Goal: Transaction & Acquisition: Obtain resource

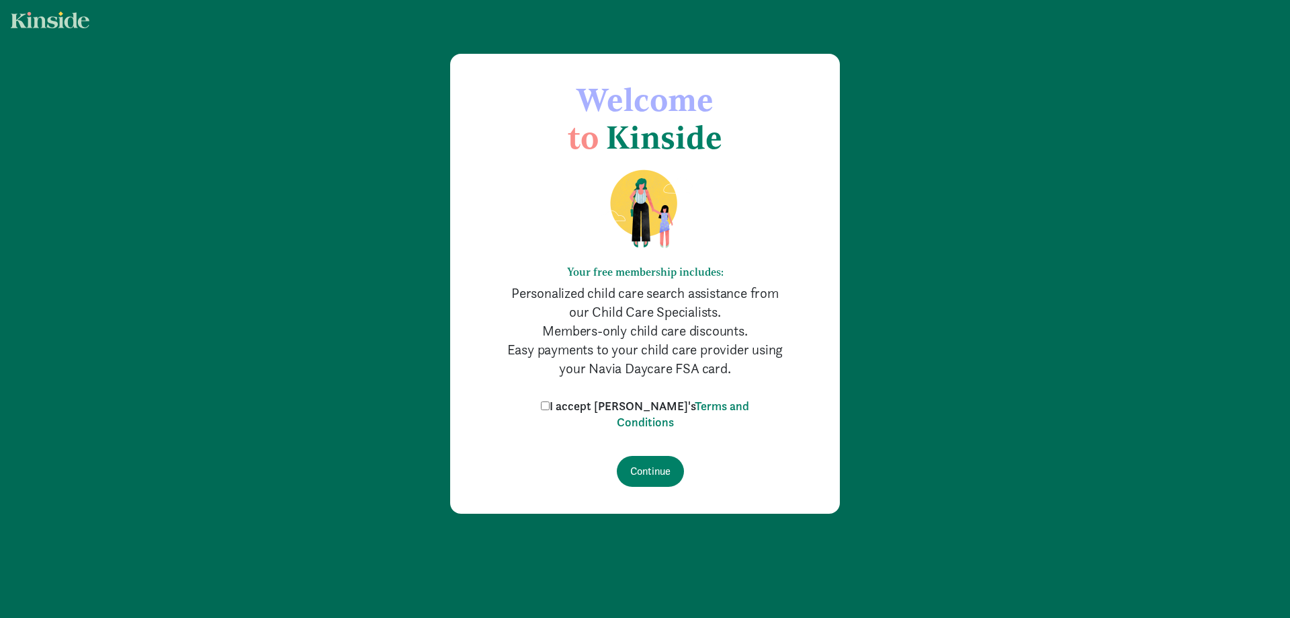
click at [607, 404] on label "I accept [PERSON_NAME]'s Terms and Conditions" at bounding box center [645, 414] width 215 height 32
click at [550, 404] on input "I accept [PERSON_NAME]'s Terms and Conditions" at bounding box center [545, 405] width 9 height 9
checkbox input "true"
click at [653, 471] on input "Continue" at bounding box center [650, 471] width 67 height 31
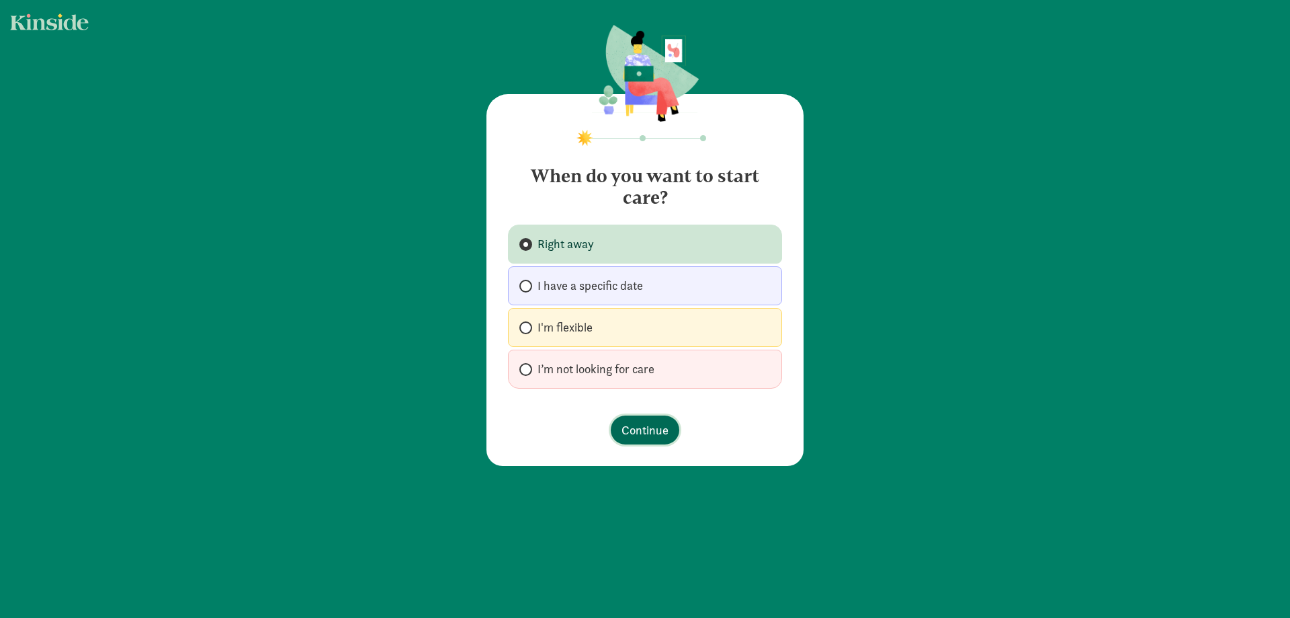
click at [645, 418] on button "Continue" at bounding box center [645, 429] width 69 height 29
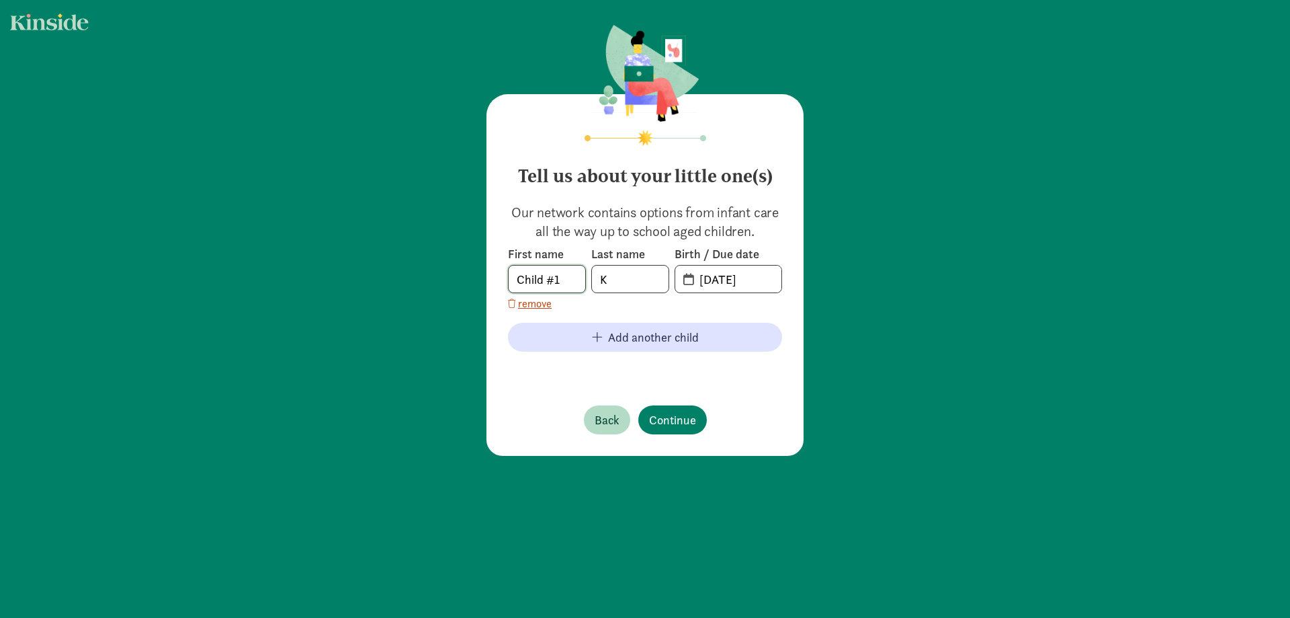
click at [560, 288] on input "Child #1" at bounding box center [547, 278] width 77 height 27
drag, startPoint x: 470, startPoint y: 290, endPoint x: 380, endPoint y: 291, distance: 89.4
click at [380, 291] on div "Tell us about your little one(s) Our network contains options from infant care …" at bounding box center [645, 241] width 1290 height 482
type input "Lena"
type input "4"
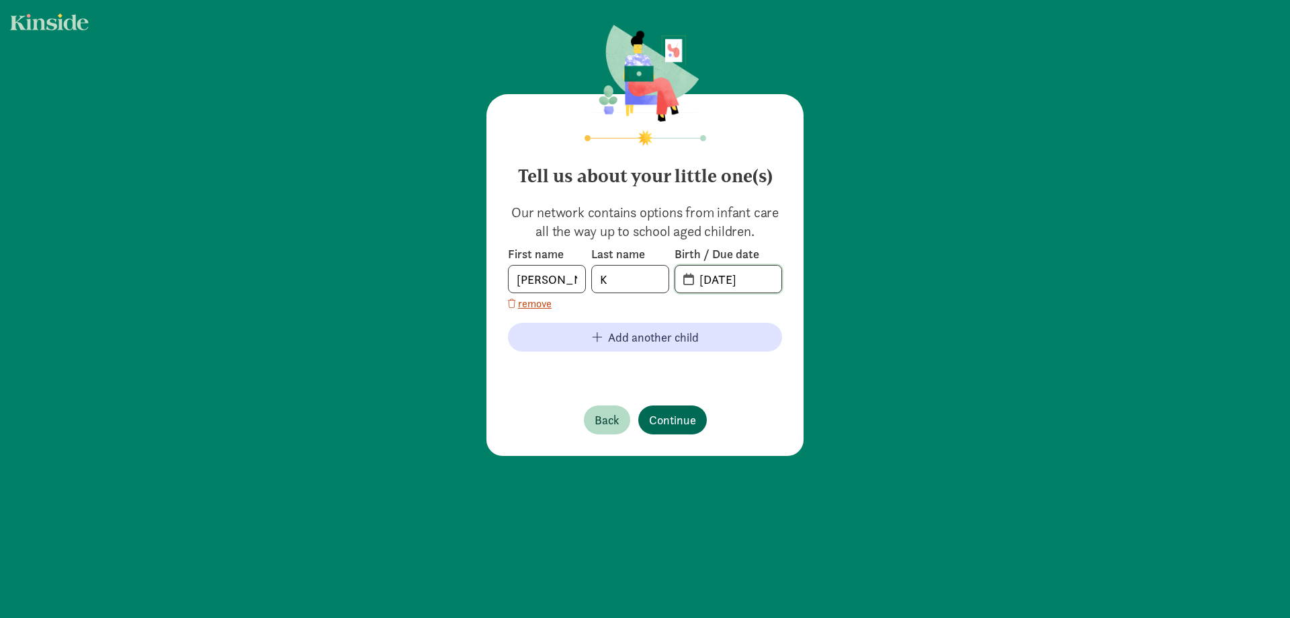
type input "04-05-2024"
click at [673, 409] on button "Continue" at bounding box center [672, 419] width 69 height 29
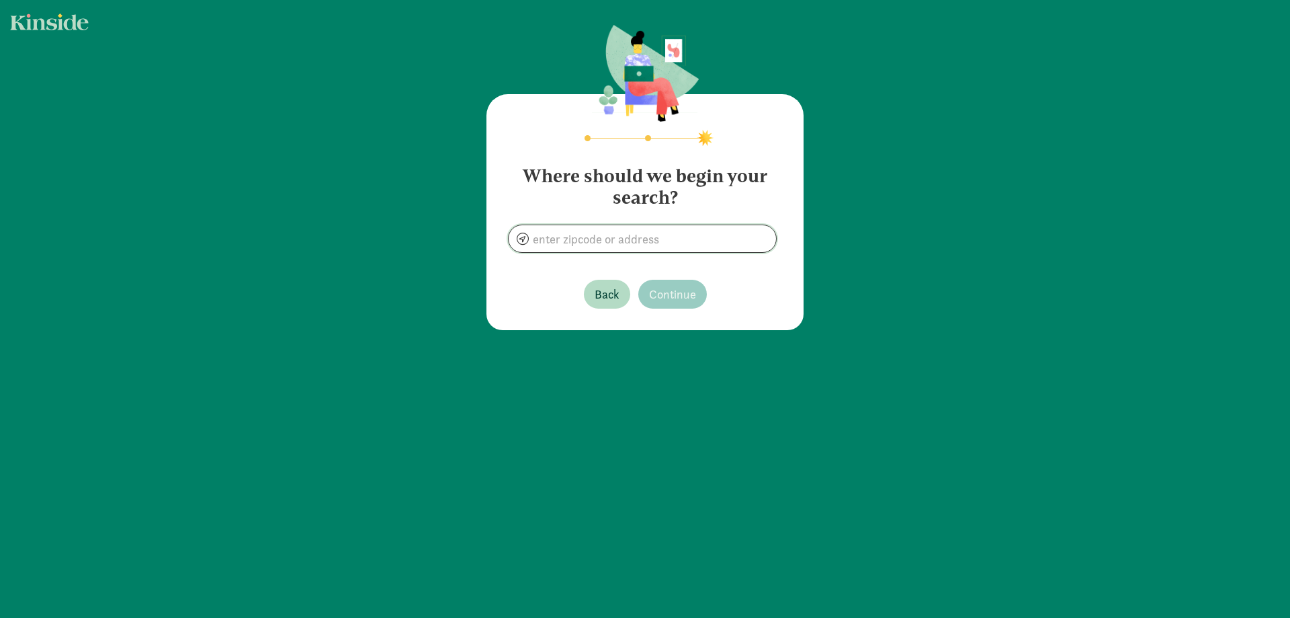
click at [579, 237] on input at bounding box center [642, 238] width 267 height 27
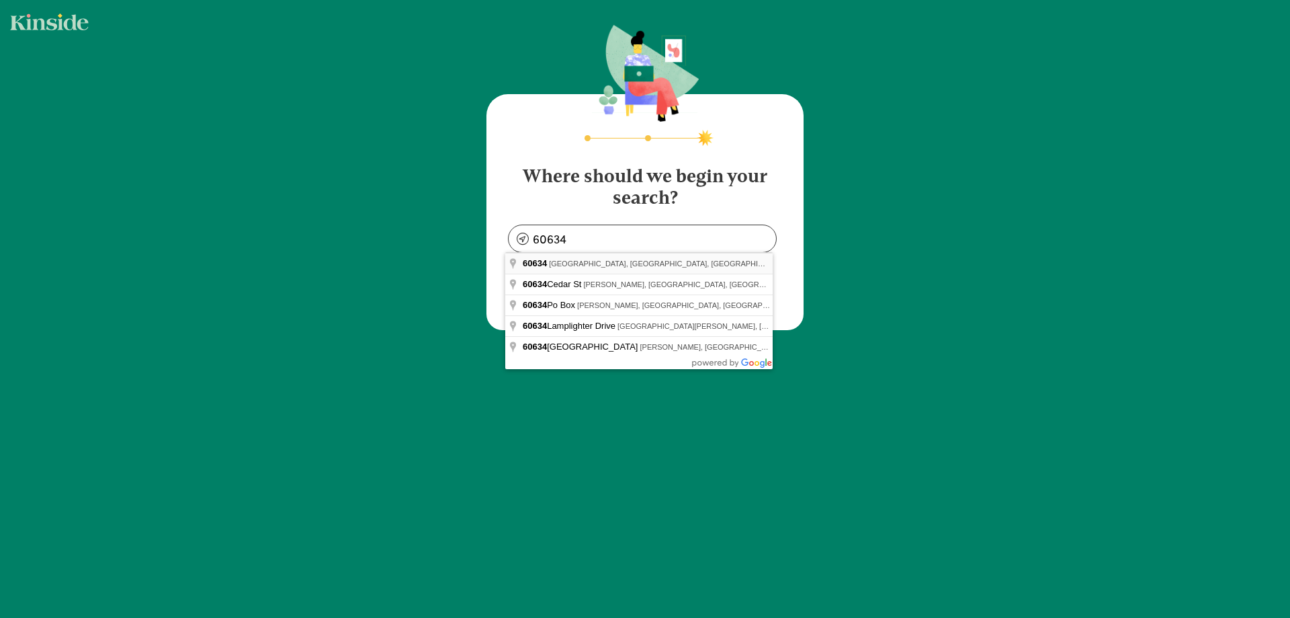
type input "Chicago, IL 60634, USA"
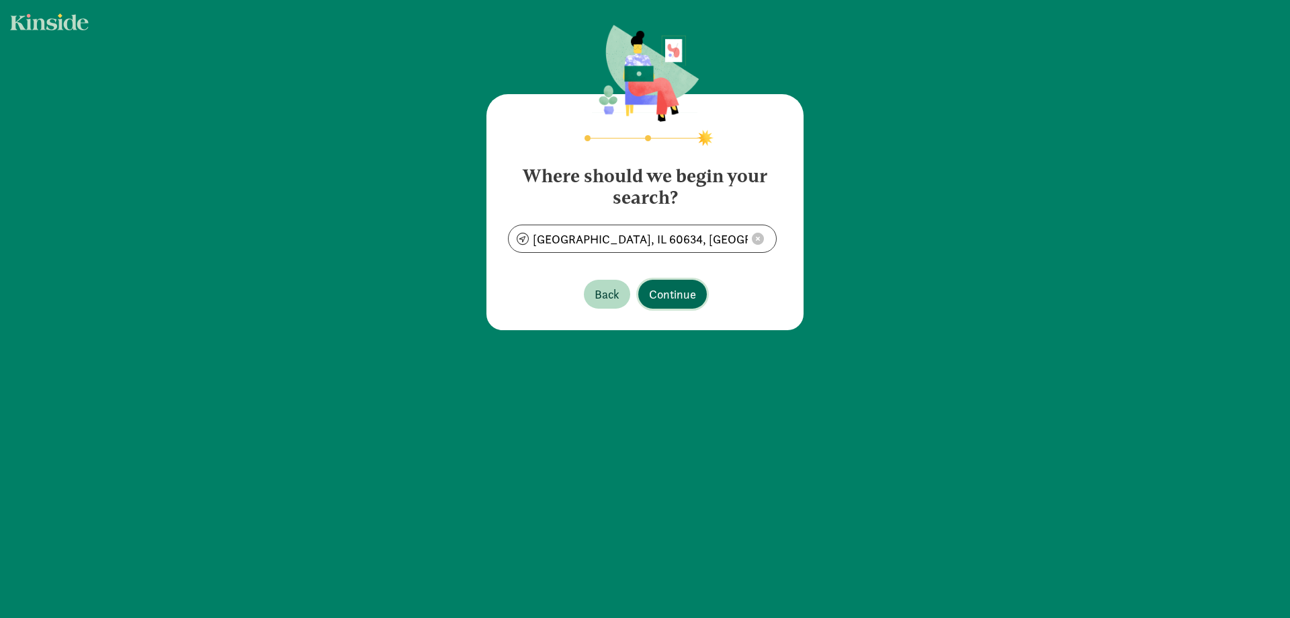
click at [679, 300] on span "Continue" at bounding box center [672, 294] width 47 height 18
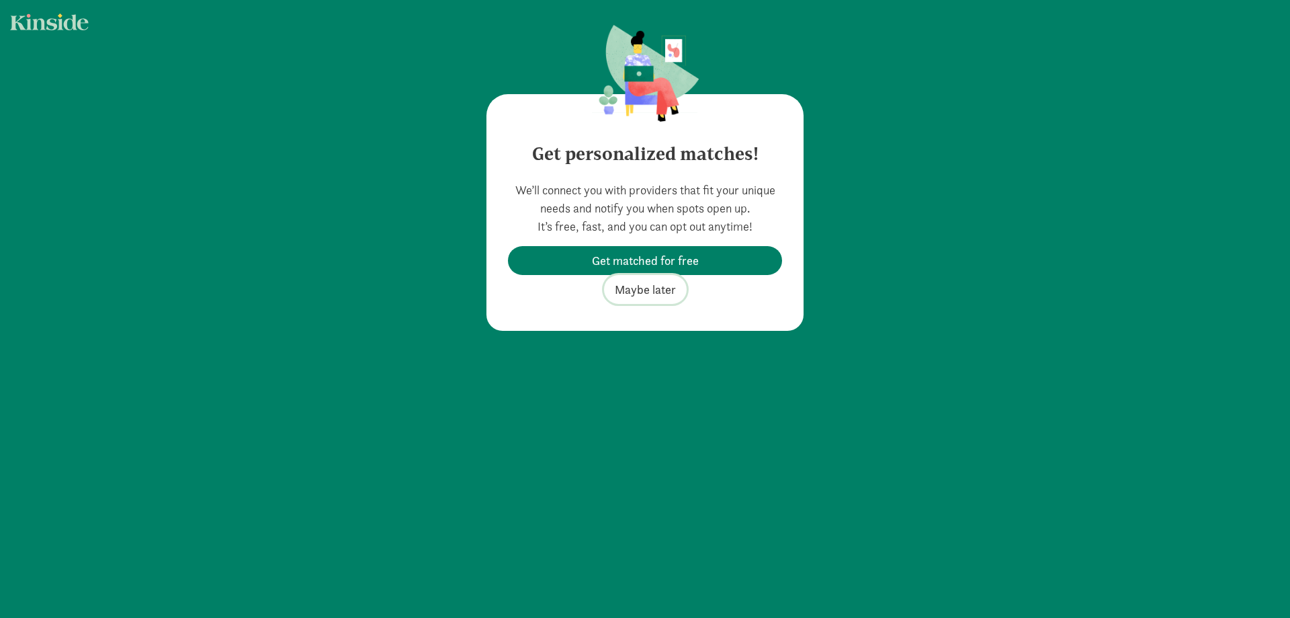
click at [652, 287] on span "Maybe later" at bounding box center [645, 289] width 61 height 18
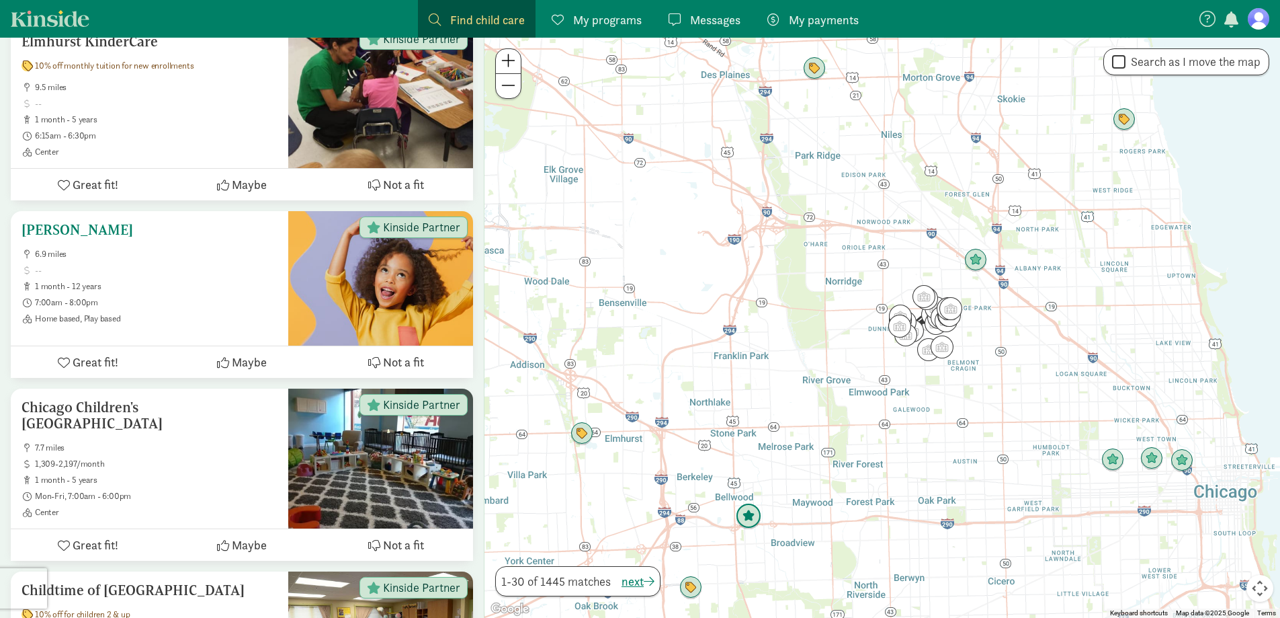
scroll to position [672, 0]
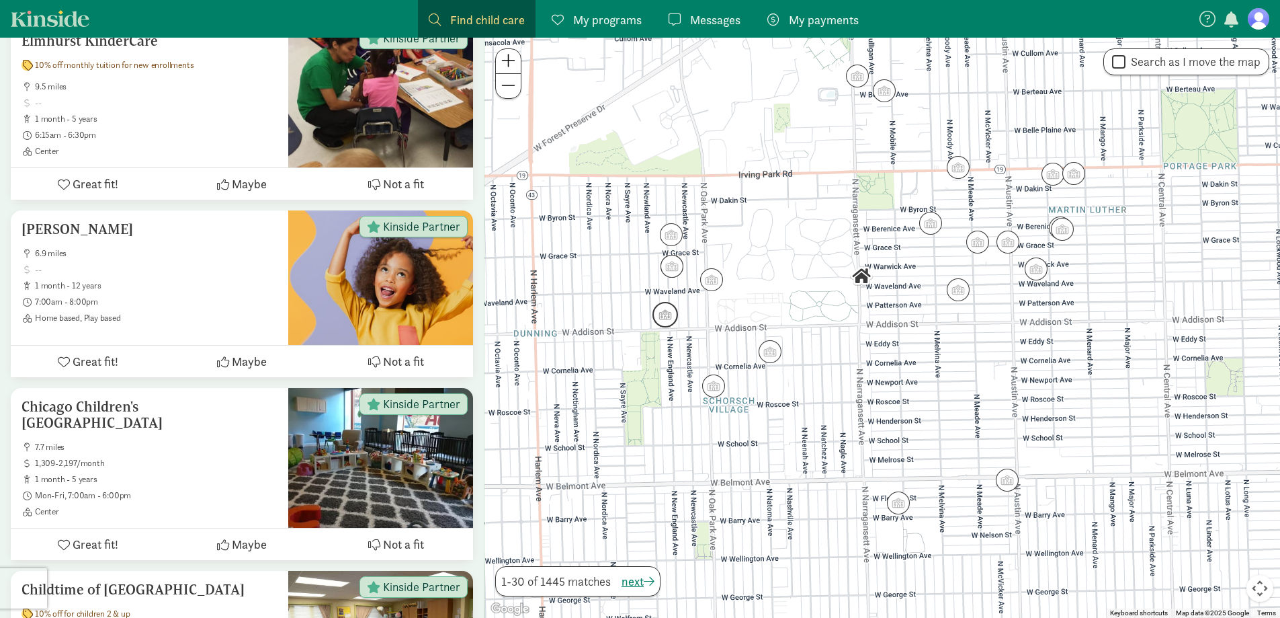
click at [659, 308] on img "Click to see details" at bounding box center [665, 314] width 36 height 36
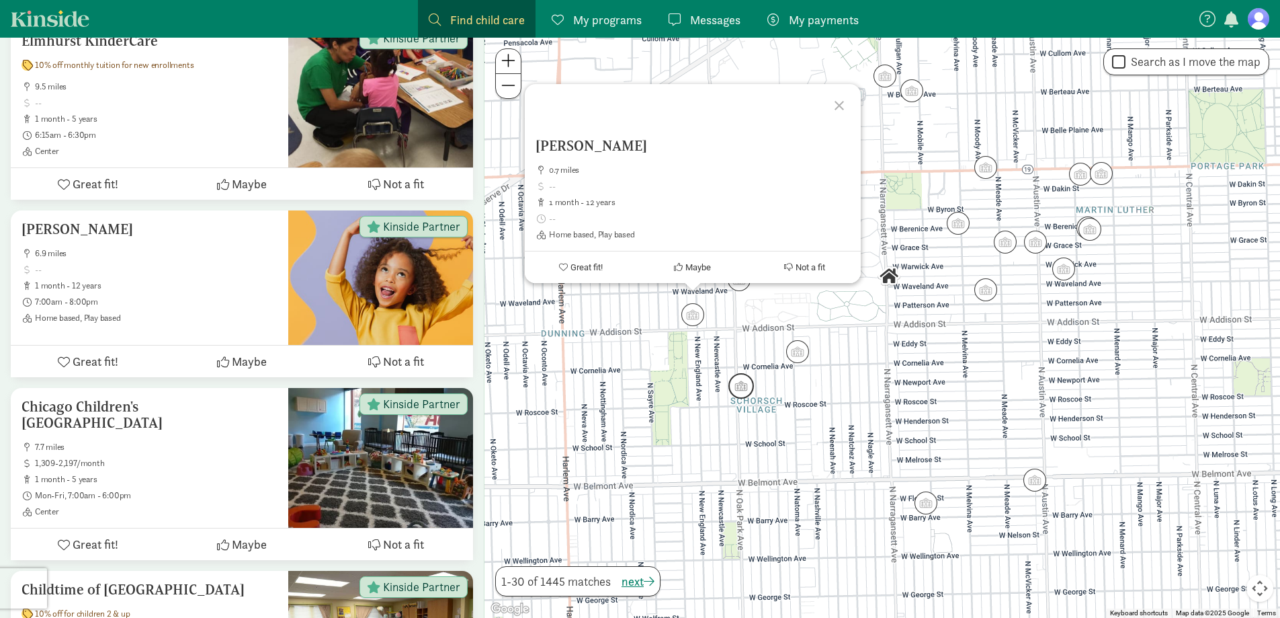
click at [743, 386] on img "Click to see details" at bounding box center [741, 386] width 36 height 36
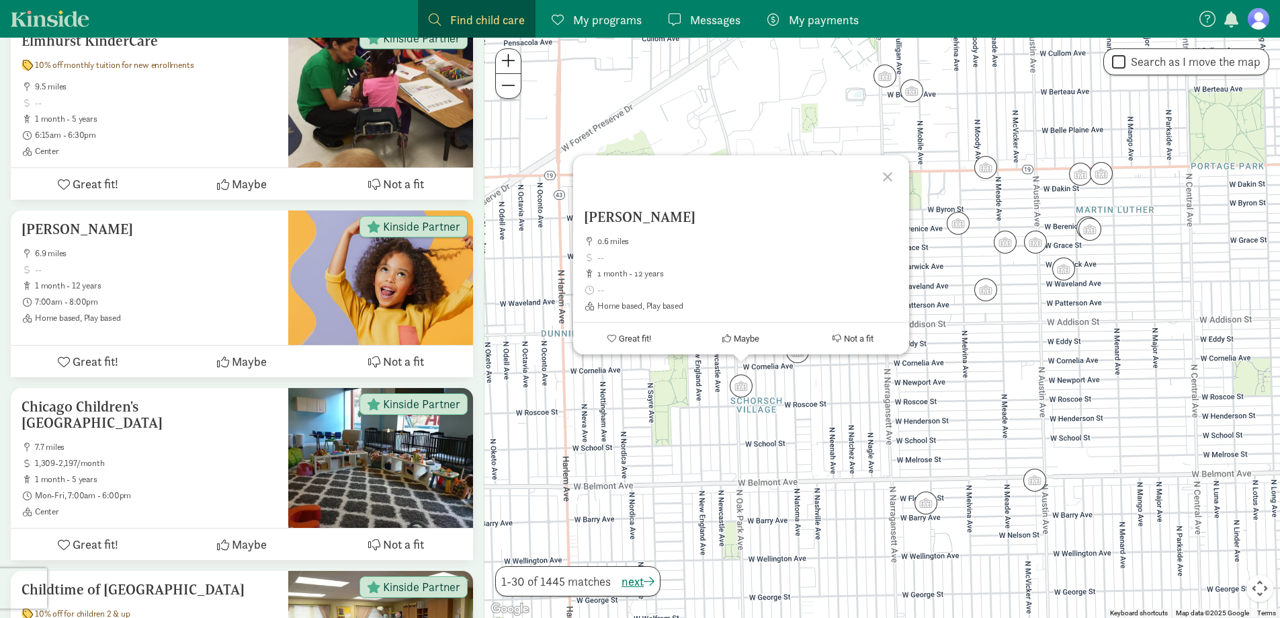
click at [888, 173] on div at bounding box center [889, 174] width 39 height 39
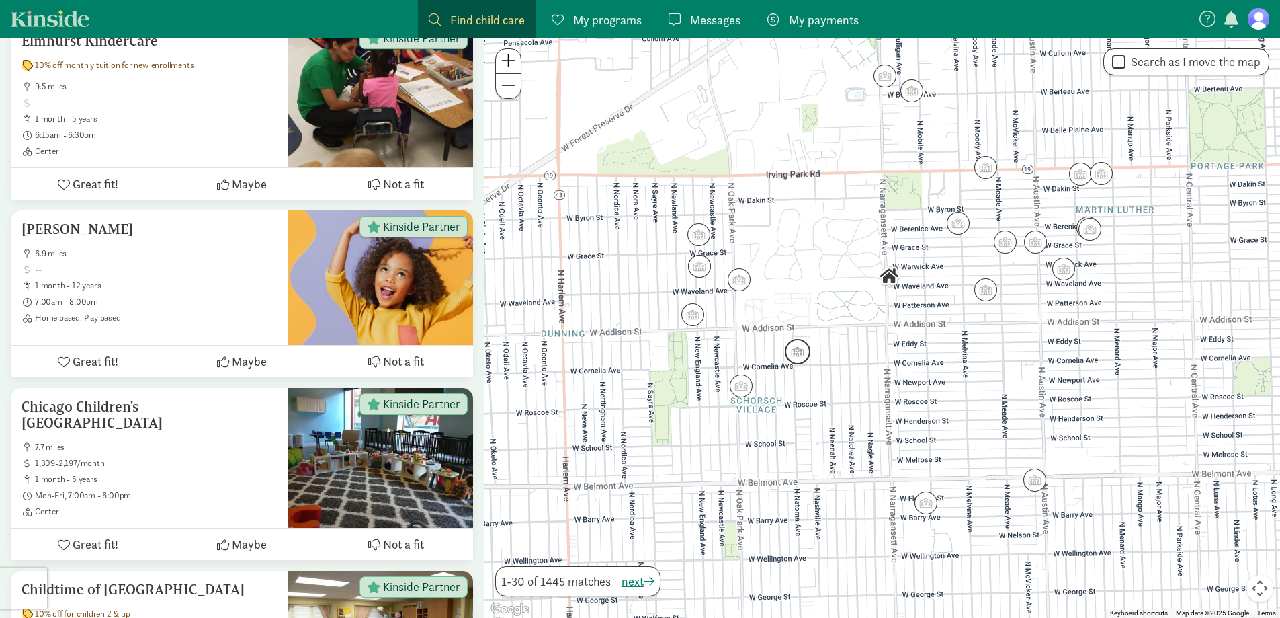
click at [796, 349] on img "Click to see details" at bounding box center [797, 351] width 36 height 36
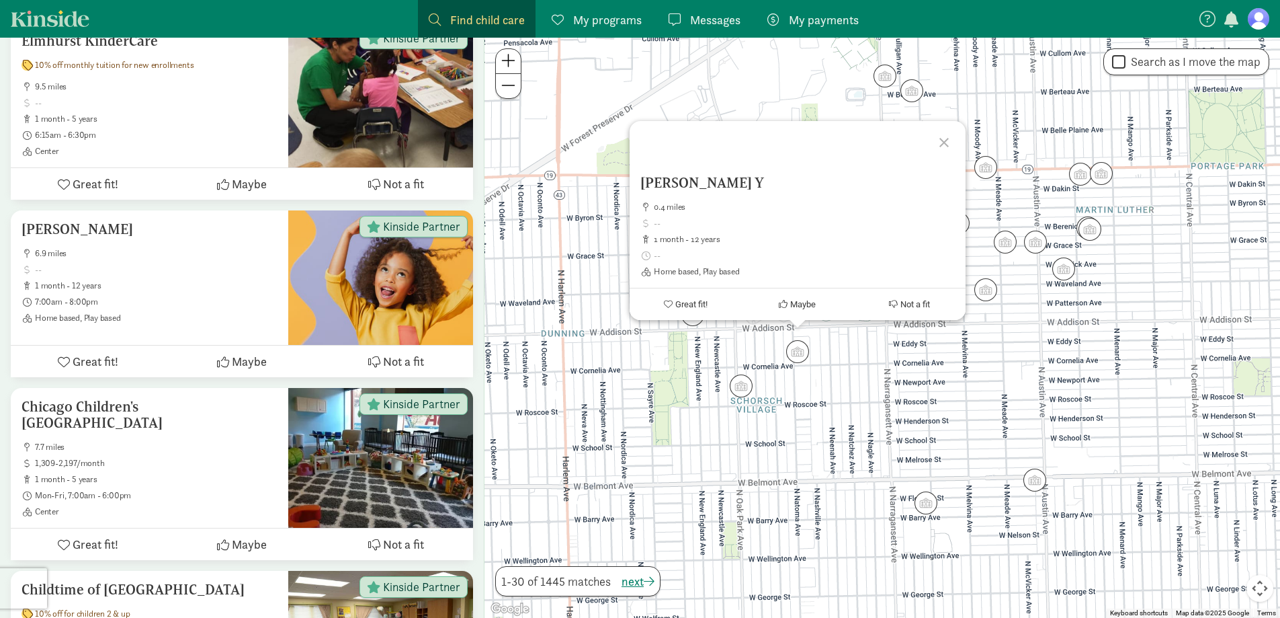
click at [939, 145] on div at bounding box center [946, 140] width 39 height 39
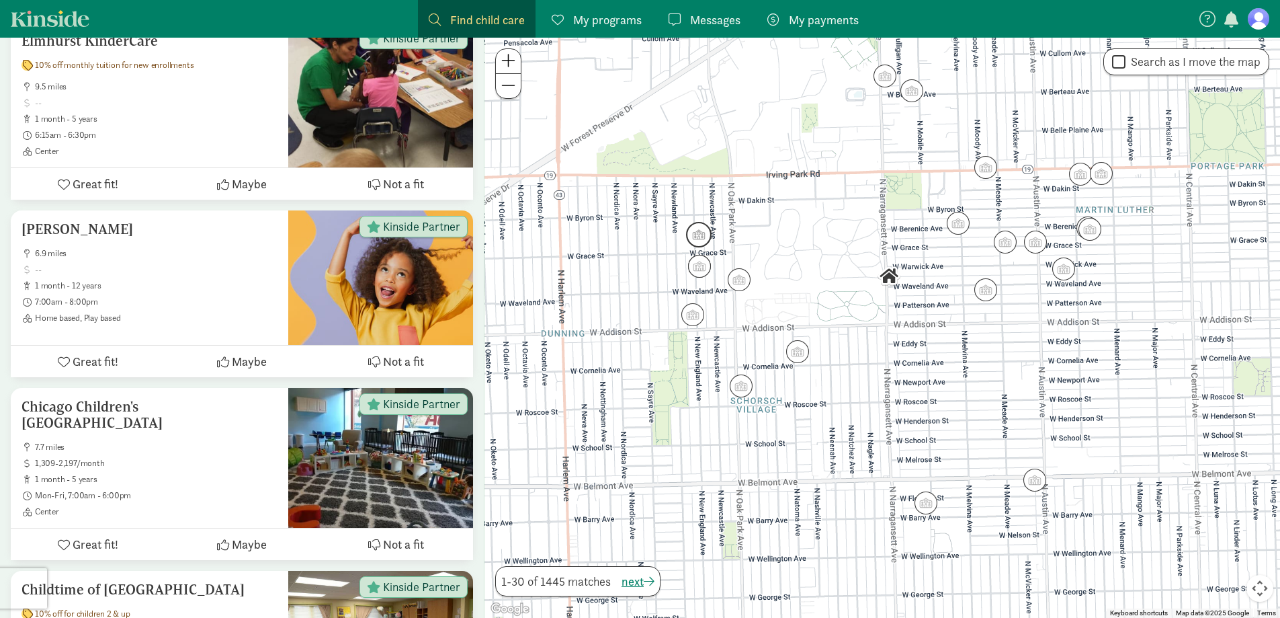
click at [693, 239] on img "Click to see details" at bounding box center [699, 234] width 36 height 36
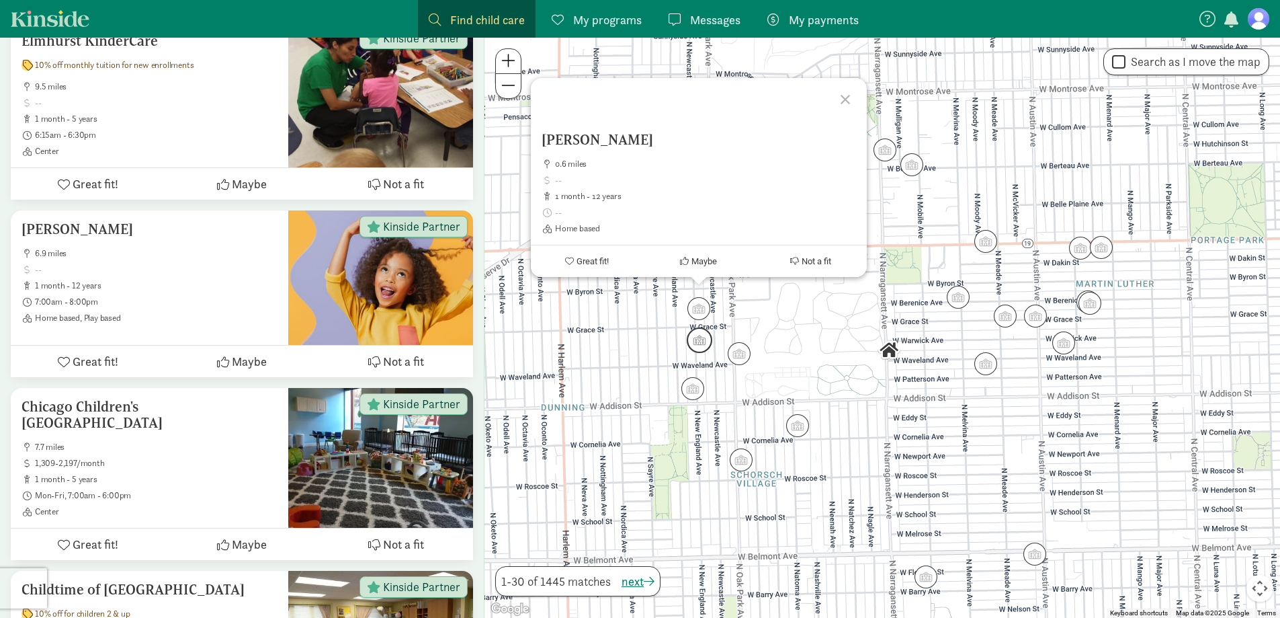
click at [695, 348] on img "Click to see details" at bounding box center [699, 340] width 36 height 36
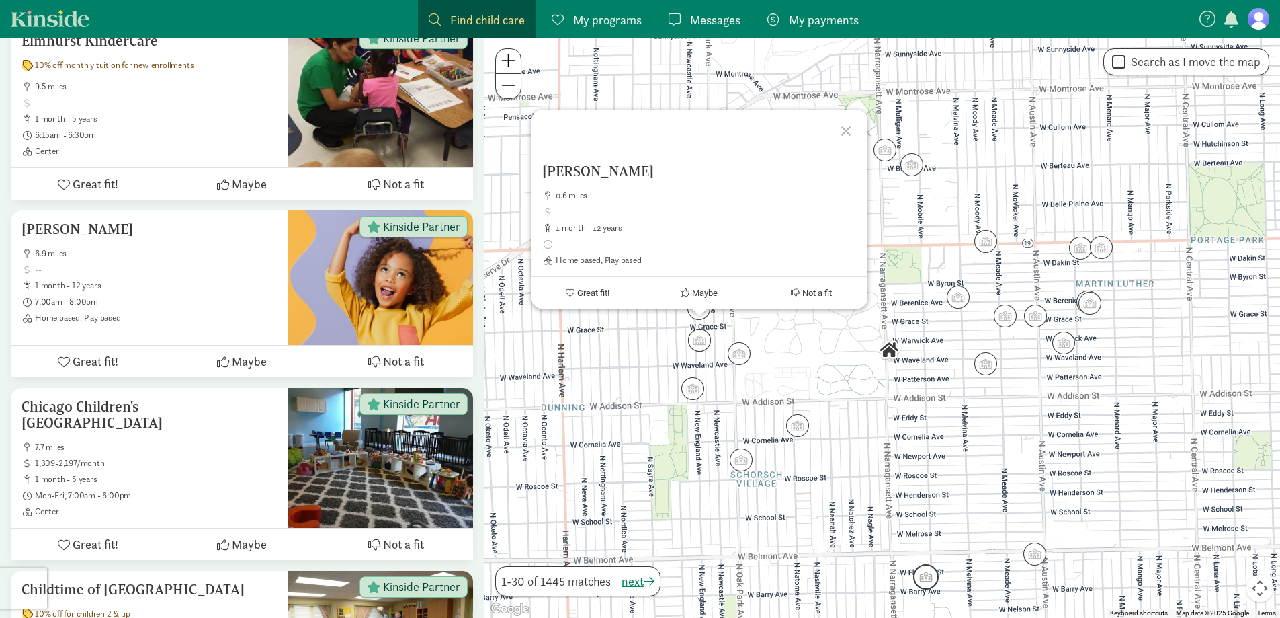
click at [926, 582] on img "Click to see details" at bounding box center [926, 576] width 36 height 36
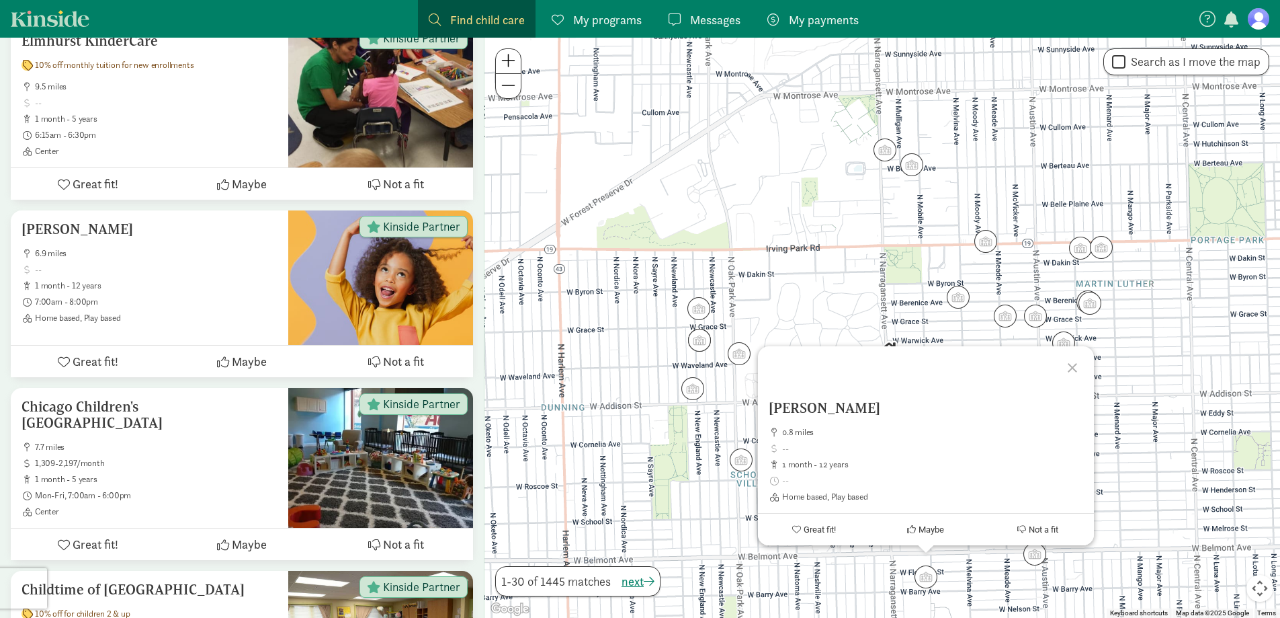
drag, startPoint x: 1070, startPoint y: 367, endPoint x: 980, endPoint y: 325, distance: 99.2
click at [1067, 366] on div at bounding box center [1074, 365] width 39 height 39
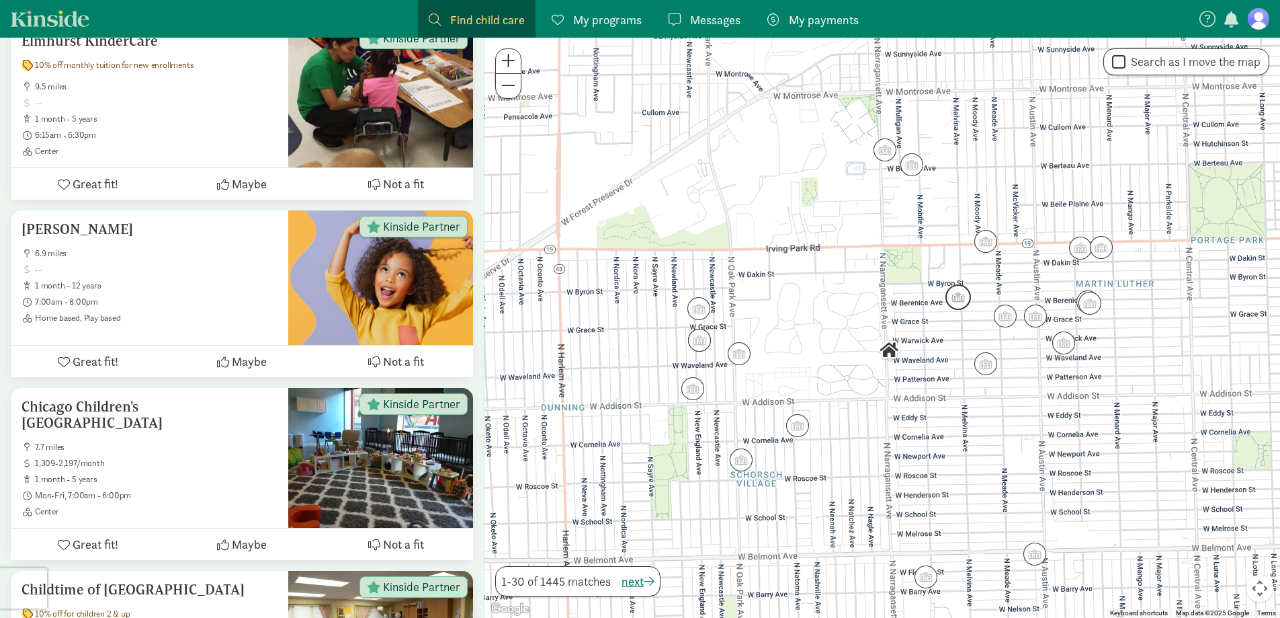
click at [962, 300] on img "Click to see details" at bounding box center [958, 297] width 36 height 36
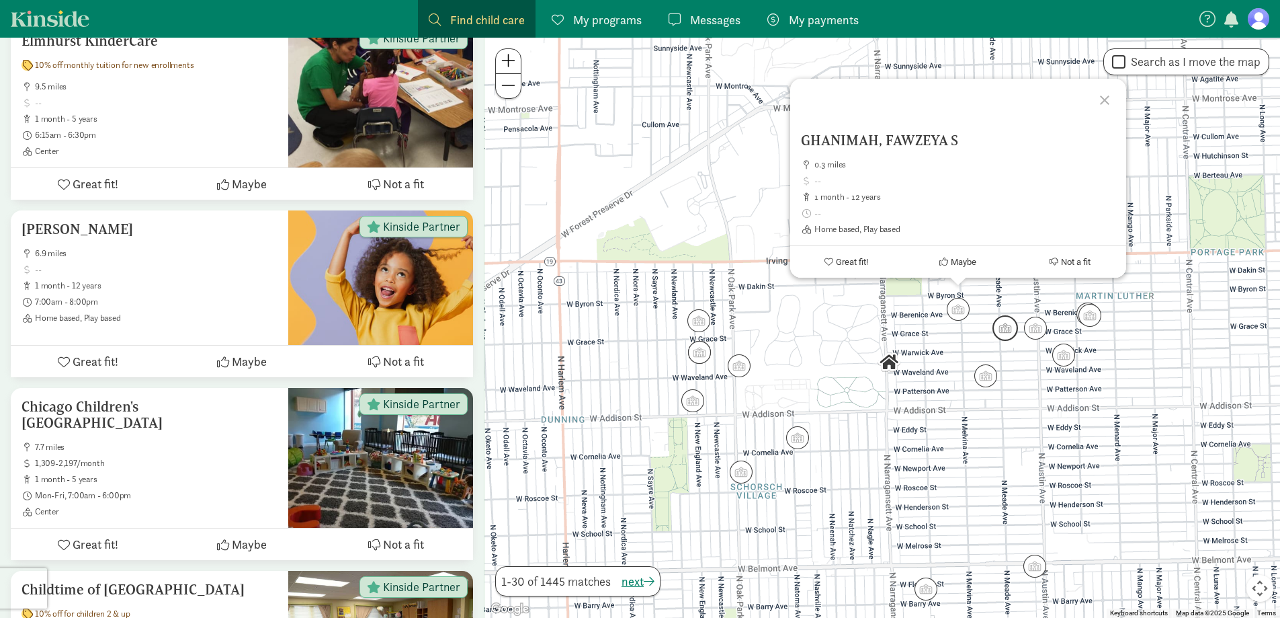
click at [1001, 331] on img "Click to see details" at bounding box center [1005, 328] width 36 height 36
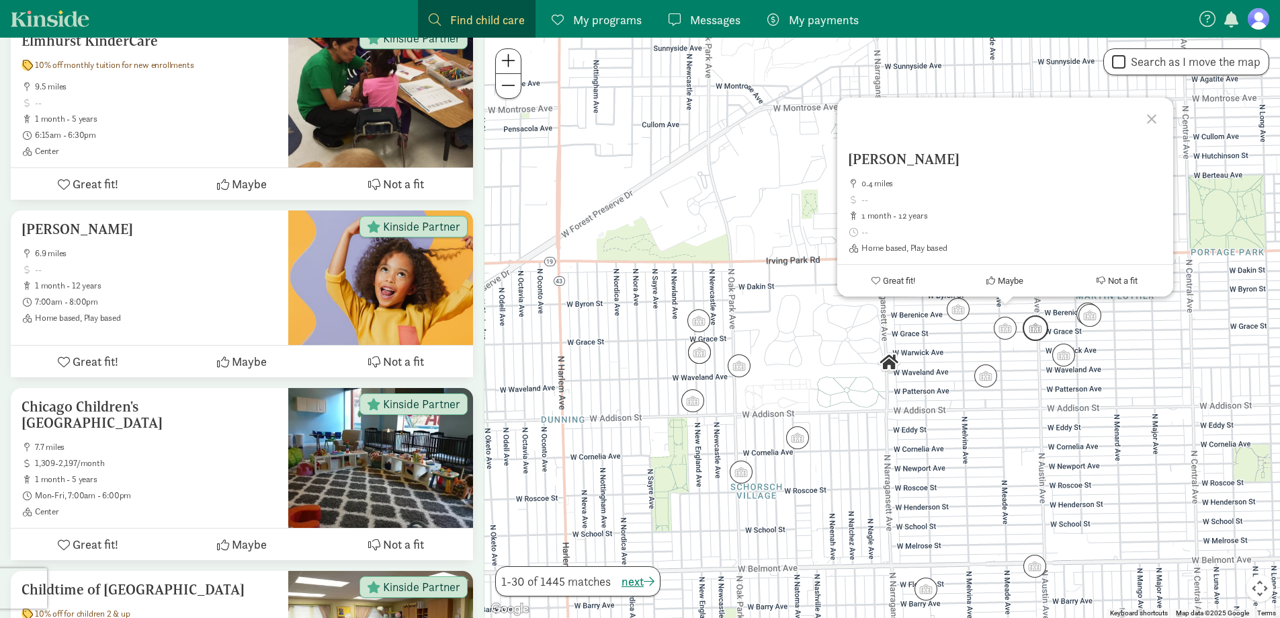
click at [1036, 329] on img "Click to see details" at bounding box center [1035, 328] width 36 height 36
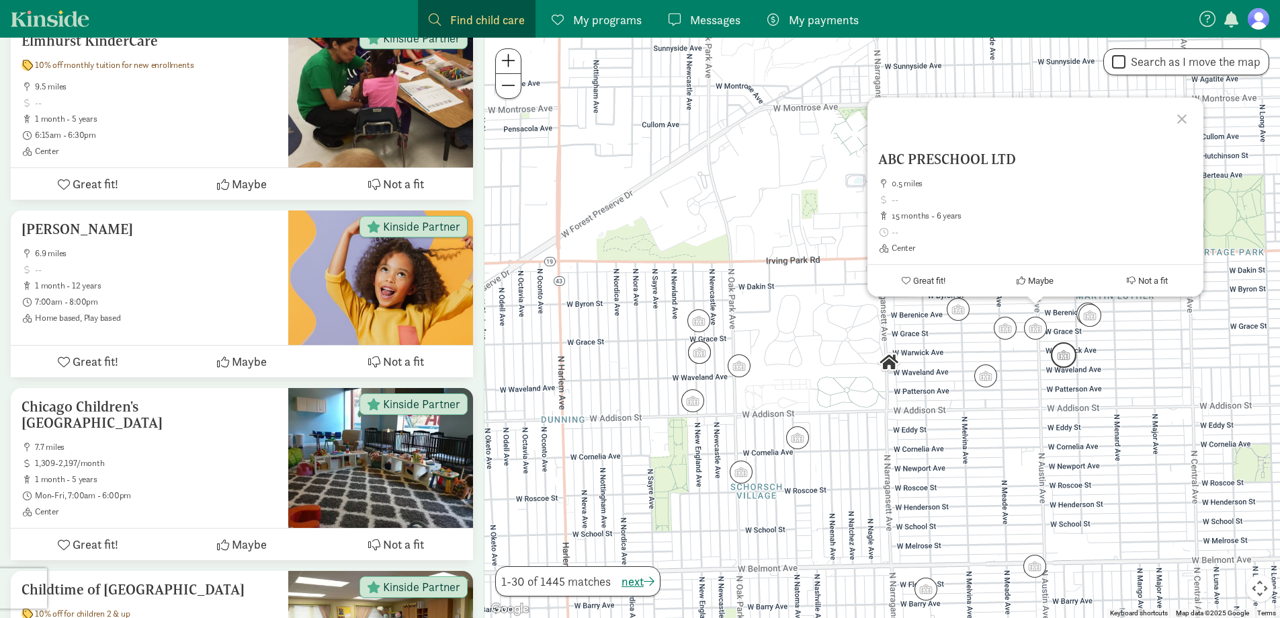
click at [1062, 354] on img "Click to see details" at bounding box center [1064, 355] width 36 height 36
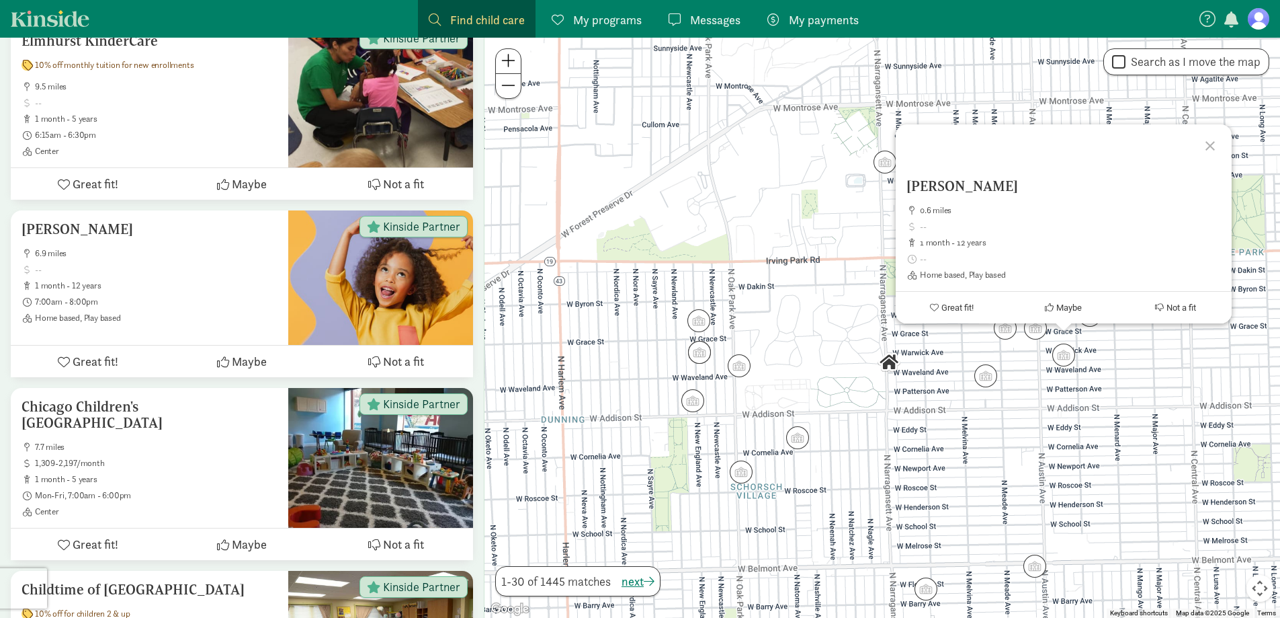
click at [1214, 151] on div at bounding box center [1212, 143] width 39 height 39
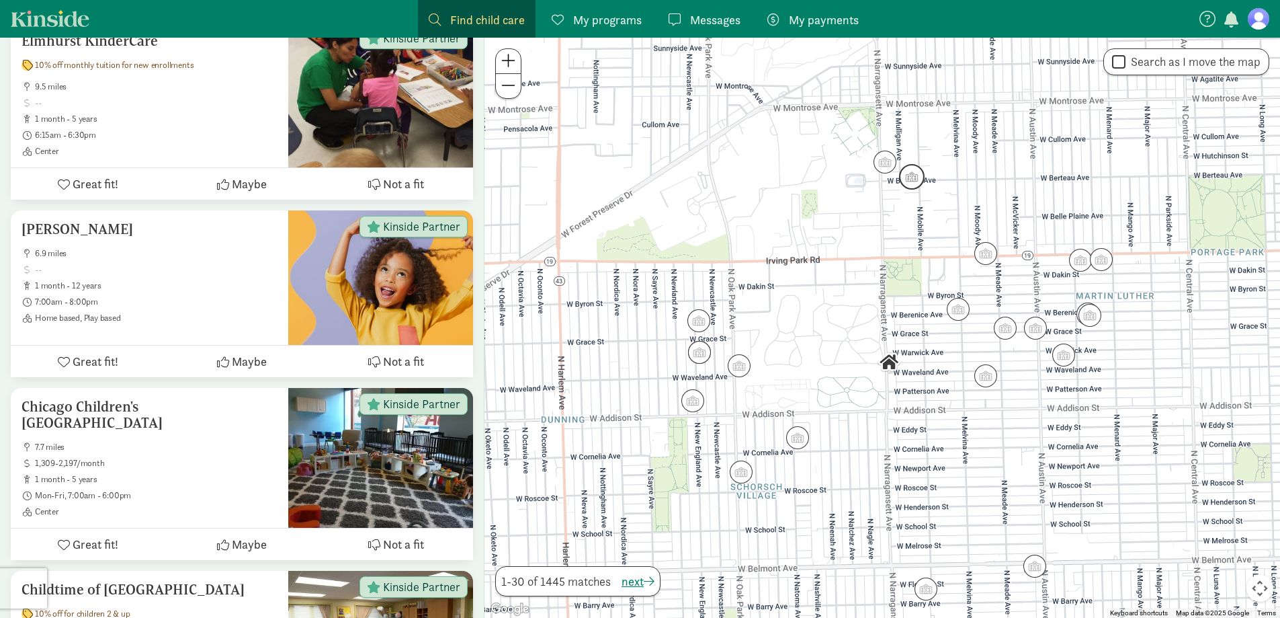
click at [896, 161] on img "Click to see details" at bounding box center [912, 177] width 36 height 36
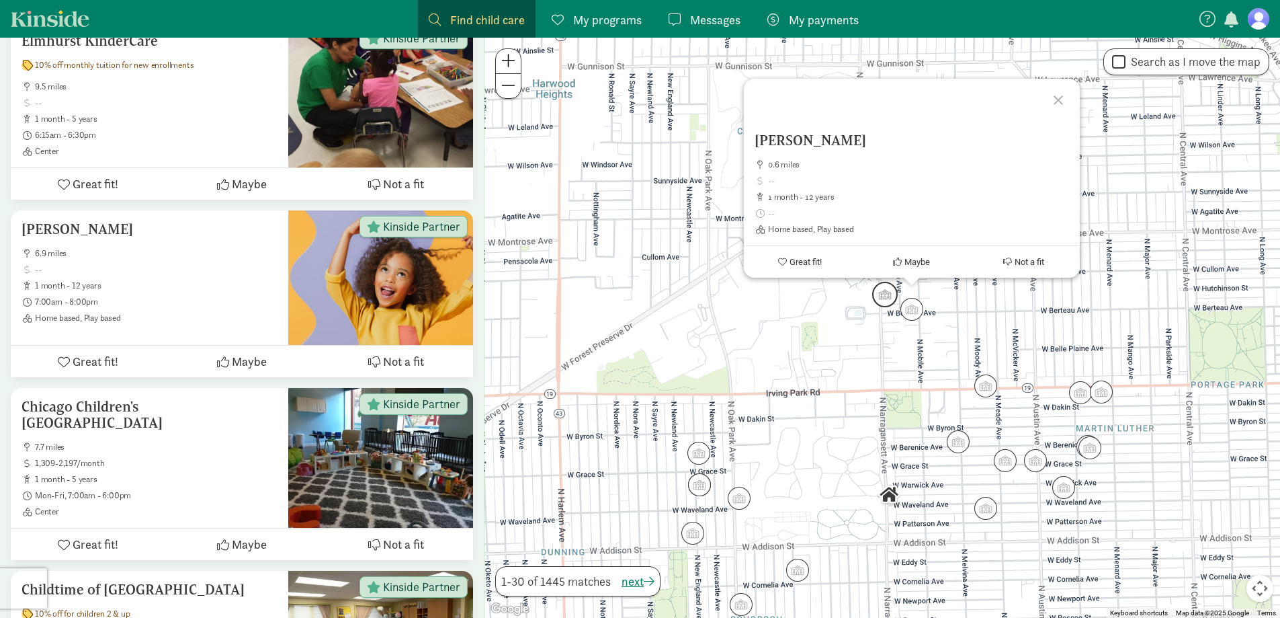
click at [882, 300] on img "Click to see details" at bounding box center [885, 294] width 36 height 36
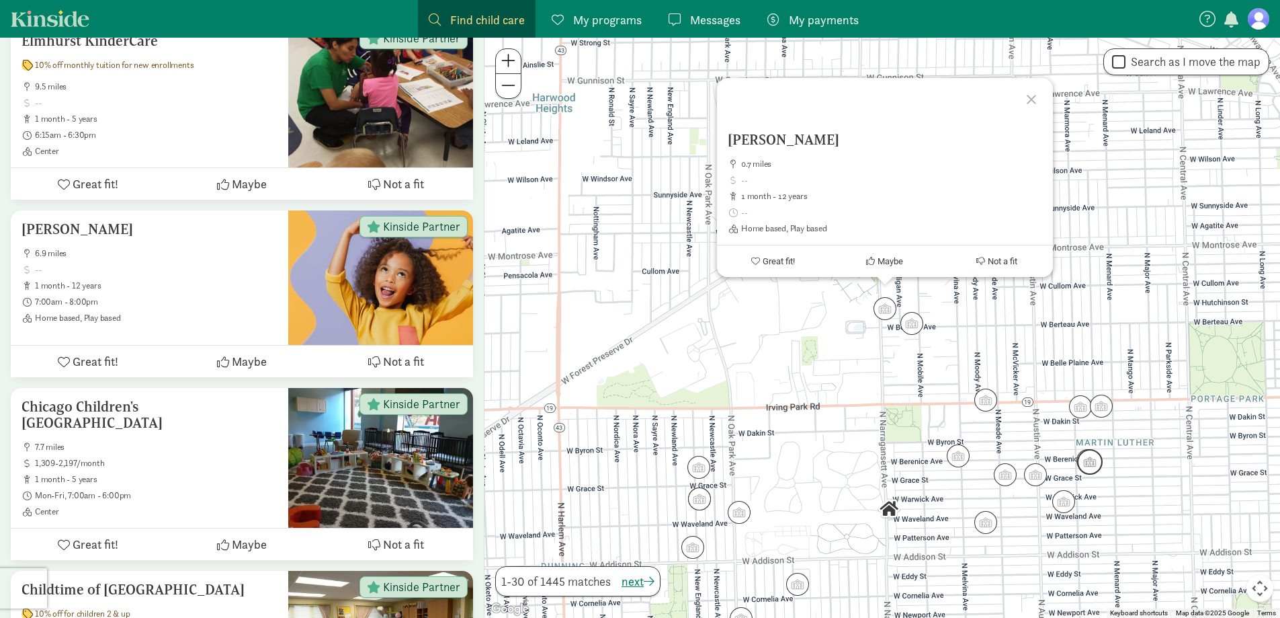
click at [1085, 468] on img "Click to see details" at bounding box center [1090, 462] width 36 height 36
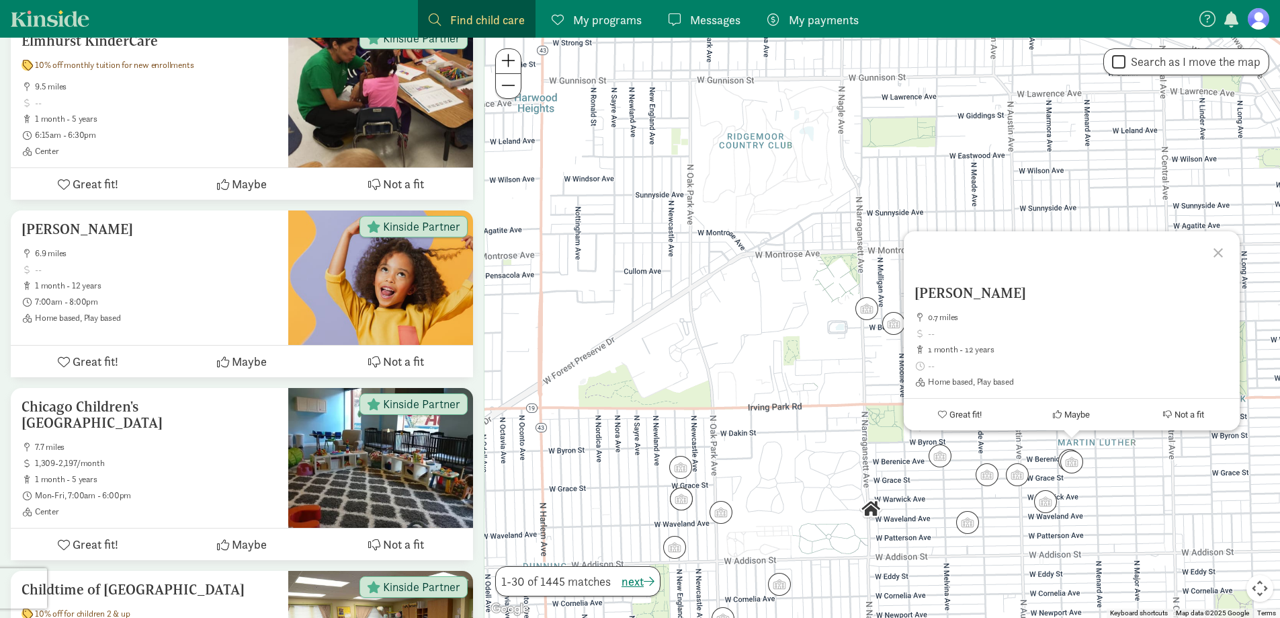
drag, startPoint x: 1210, startPoint y: 245, endPoint x: 1154, endPoint y: 335, distance: 105.7
click at [1210, 249] on div at bounding box center [1220, 250] width 39 height 39
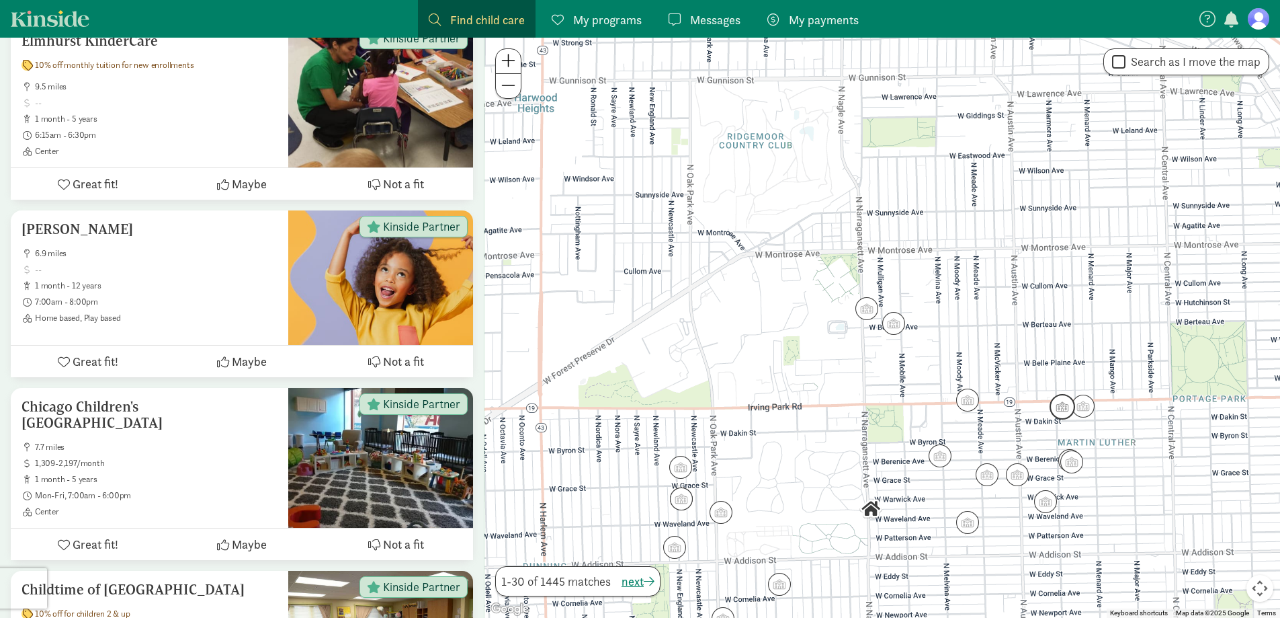
click at [1056, 413] on img "Click to see details" at bounding box center [1062, 406] width 36 height 36
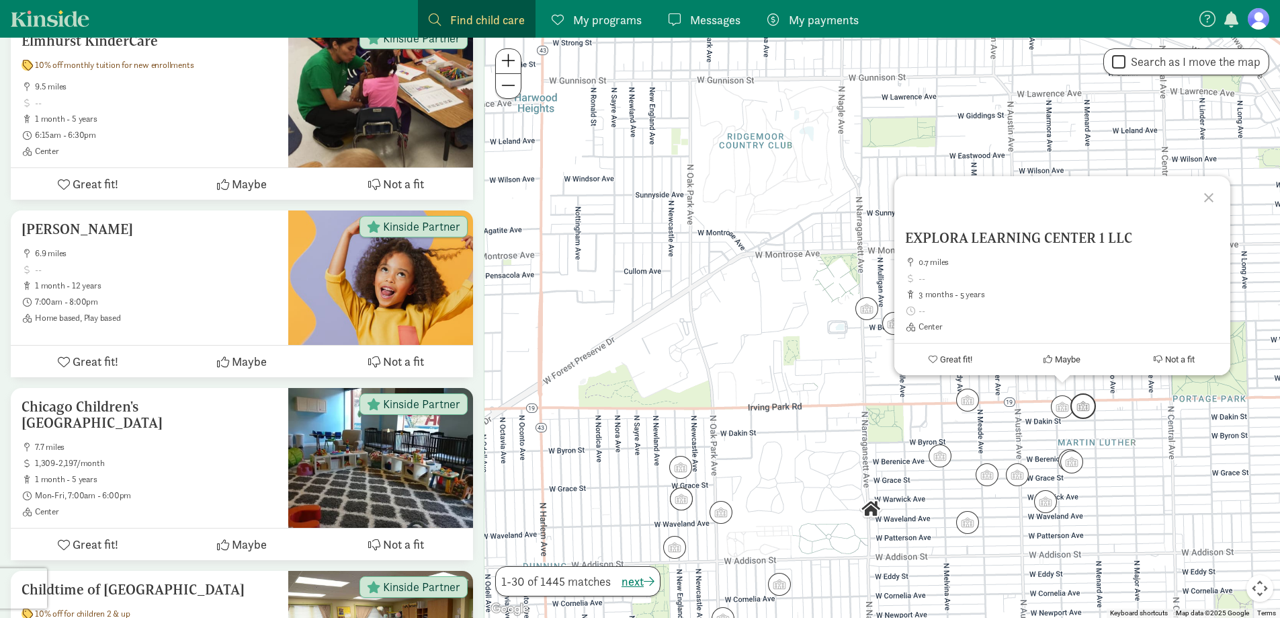
click at [1092, 411] on img "Click to see details" at bounding box center [1083, 406] width 36 height 36
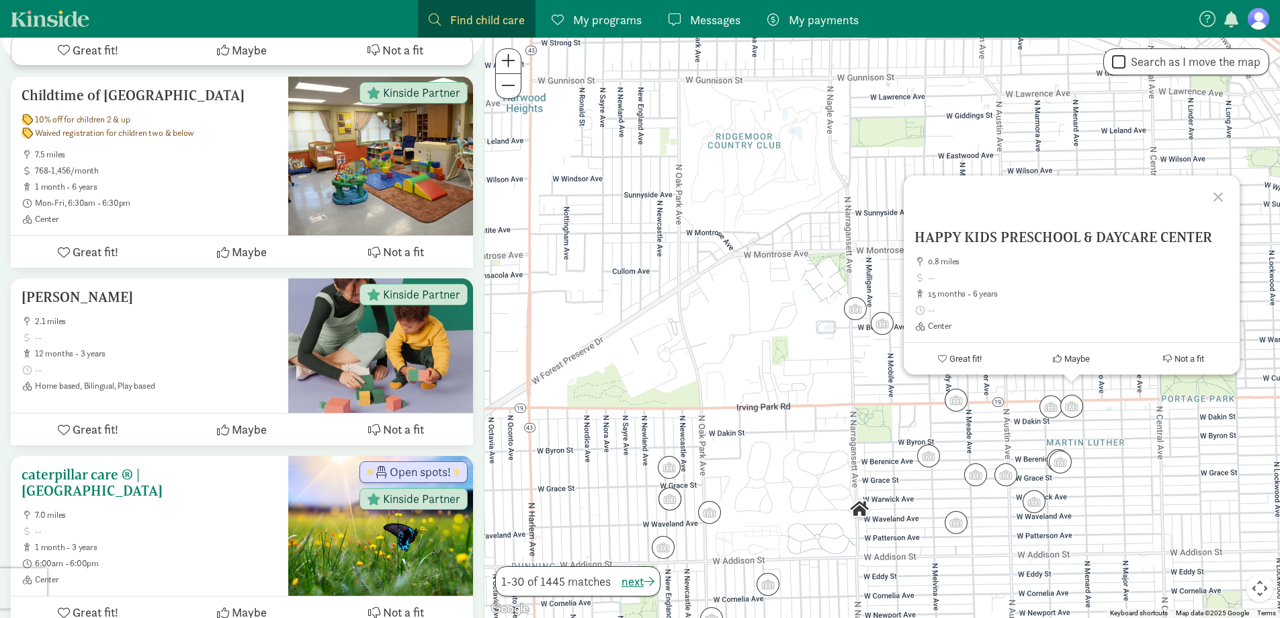
scroll to position [1546, 0]
